Goal: Manage account settings

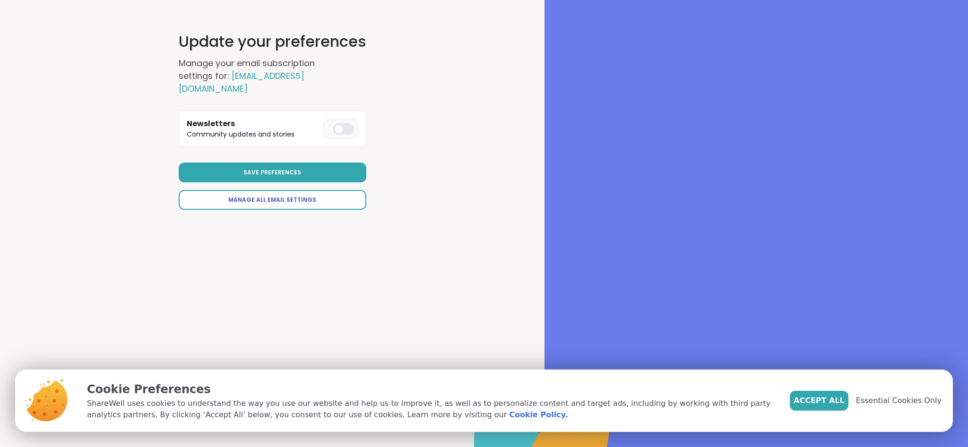
click at [268, 196] on span "Manage All Email Settings" at bounding box center [272, 200] width 88 height 9
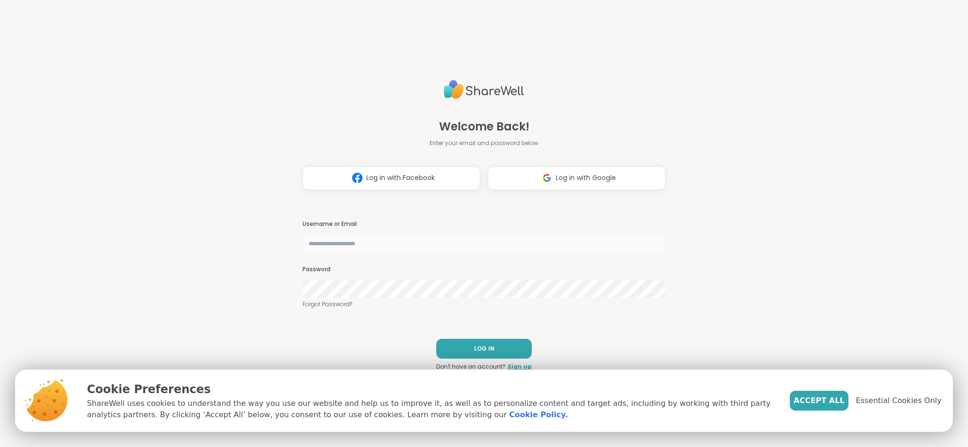
type input "*****"
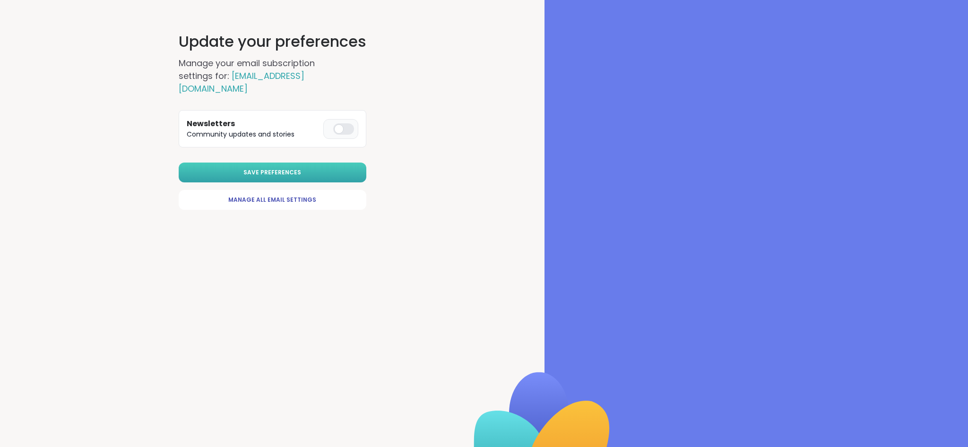
click at [257, 168] on span "Save Preferences" at bounding box center [272, 172] width 58 height 9
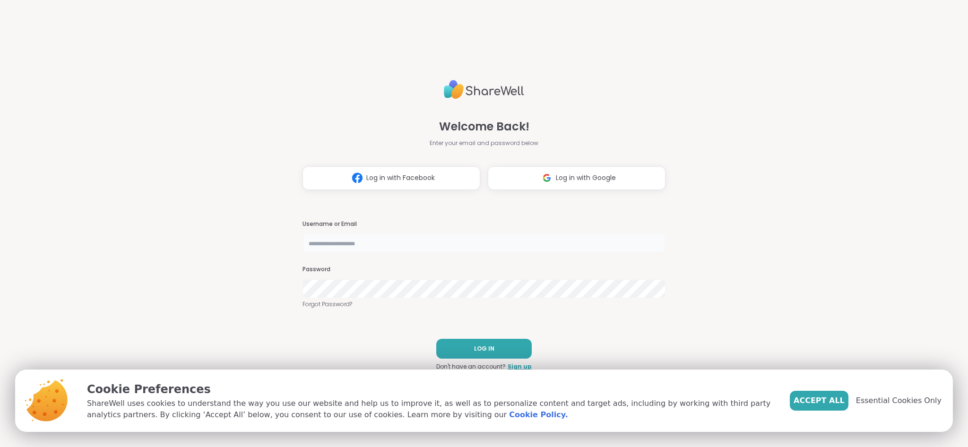
type input "*****"
